Goal: Task Accomplishment & Management: Manage account settings

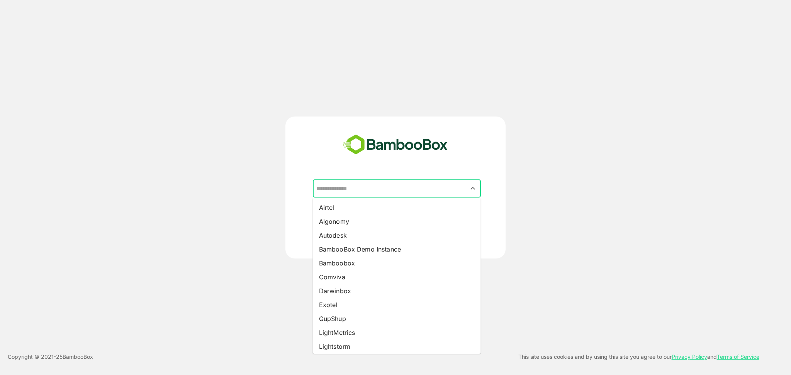
click at [366, 189] on input "text" at bounding box center [396, 188] width 165 height 15
click at [356, 236] on li "Autodesk" at bounding box center [397, 236] width 168 height 14
type input "********"
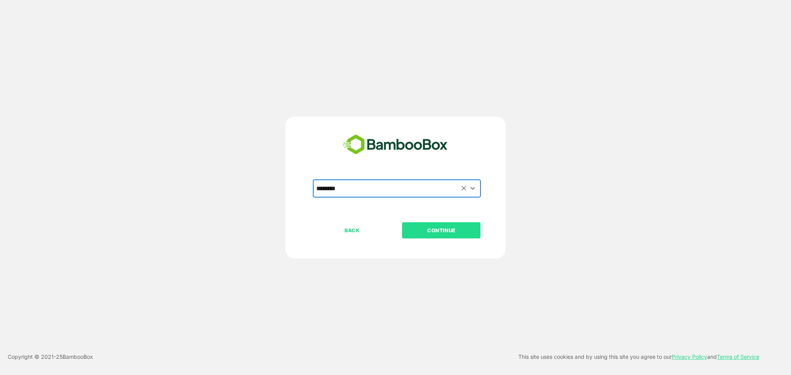
click at [433, 224] on button "CONTINUE" at bounding box center [441, 230] width 78 height 16
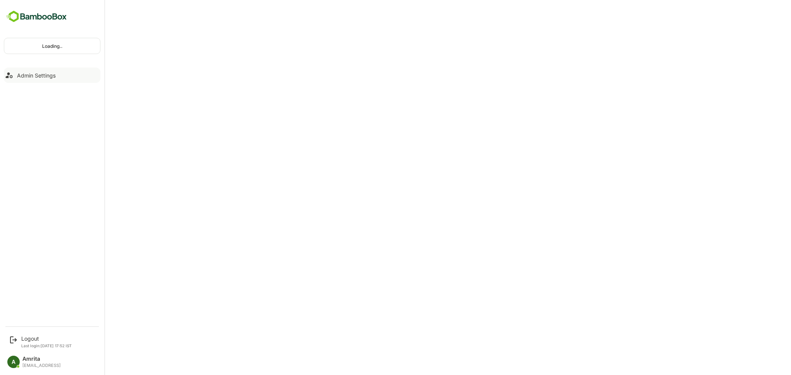
click at [20, 77] on div "Admin Settings" at bounding box center [36, 75] width 39 height 7
click at [27, 341] on div "Logout" at bounding box center [46, 339] width 51 height 7
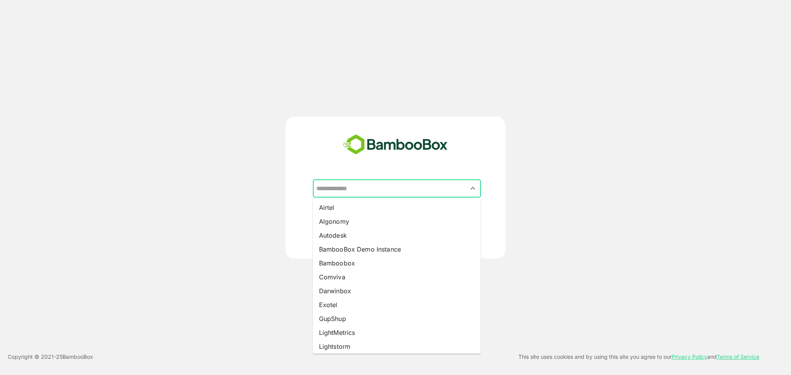
click at [410, 187] on input "text" at bounding box center [396, 188] width 165 height 15
click at [405, 267] on li "Bamboobox" at bounding box center [397, 263] width 168 height 14
type input "*********"
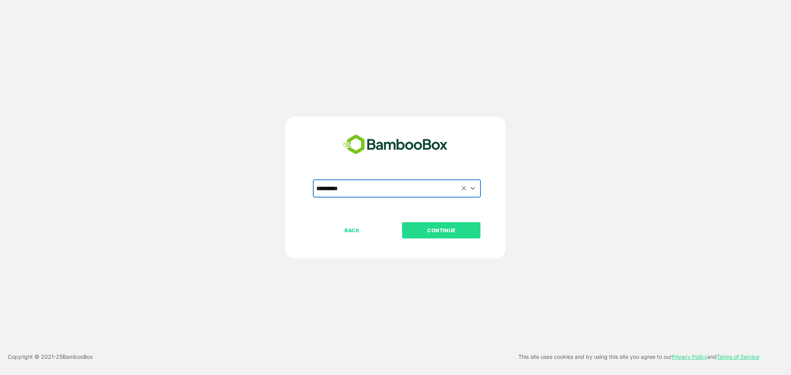
click at [434, 232] on p "CONTINUE" at bounding box center [441, 230] width 77 height 8
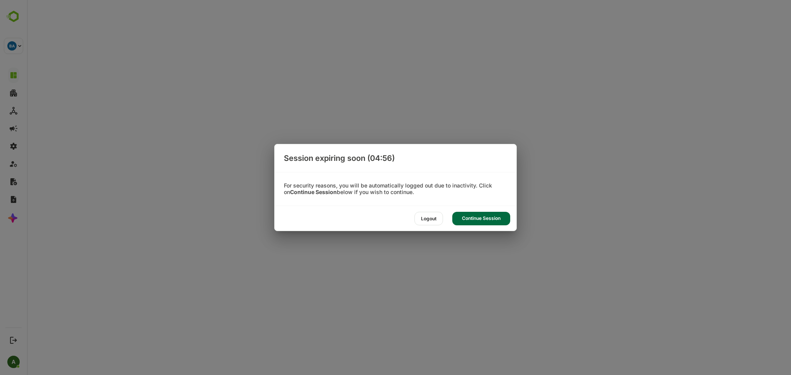
click at [492, 223] on div "Continue Session" at bounding box center [481, 219] width 58 height 14
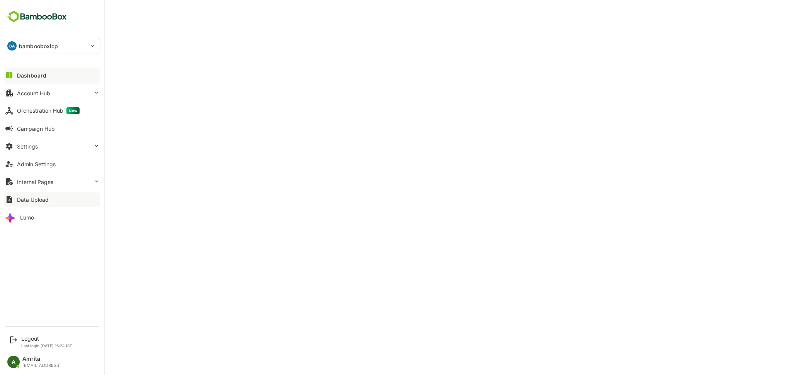
click at [12, 203] on icon at bounding box center [9, 199] width 9 height 9
